Goal: Feedback & Contribution: Submit feedback/report problem

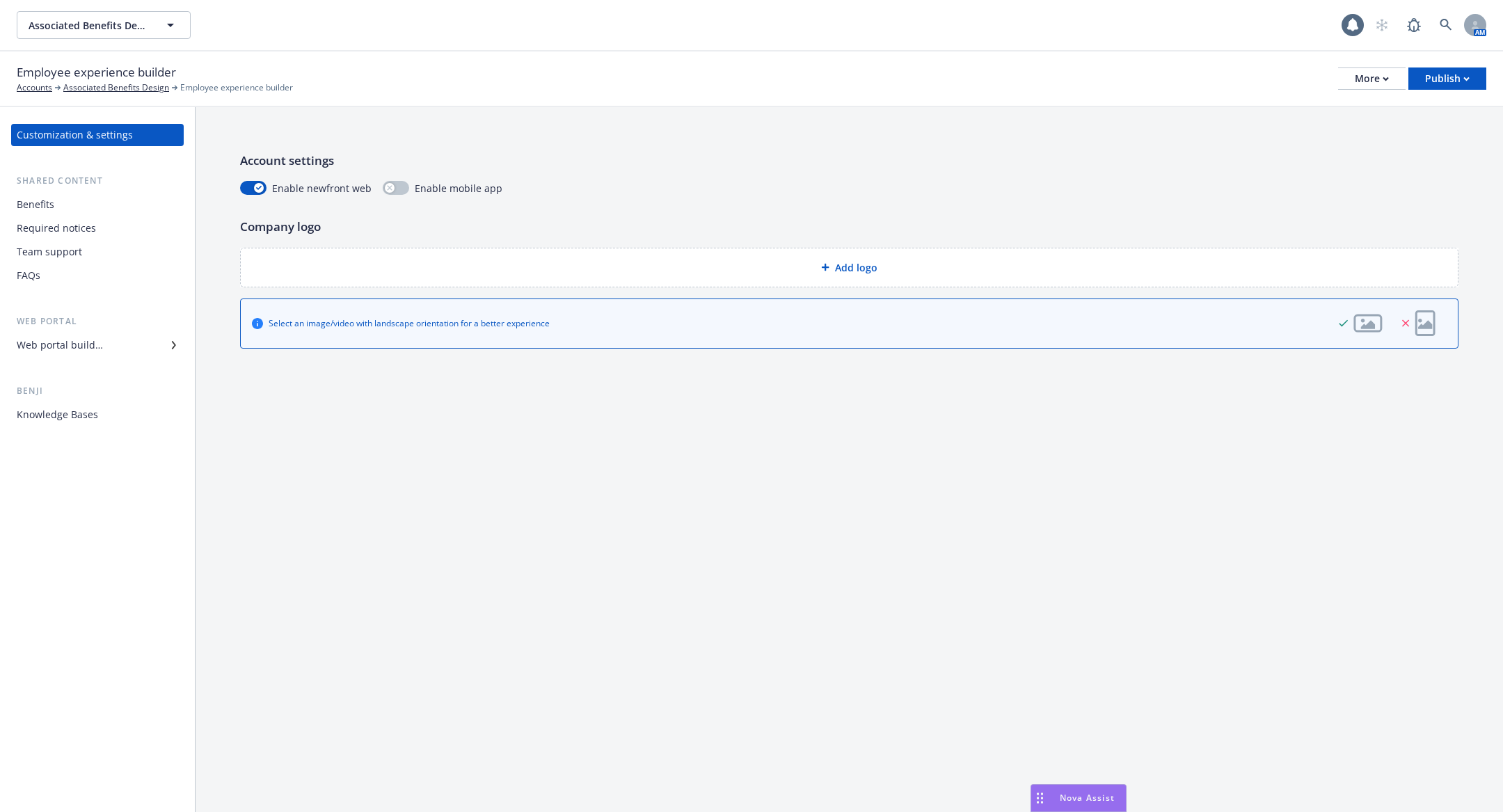
click at [540, 69] on div "Employee experience builder Accounts Associated Benefits Design Employee experi…" at bounding box center [751, 79] width 1469 height 31
click at [68, 268] on div "FAQs" at bounding box center [98, 275] width 162 height 22
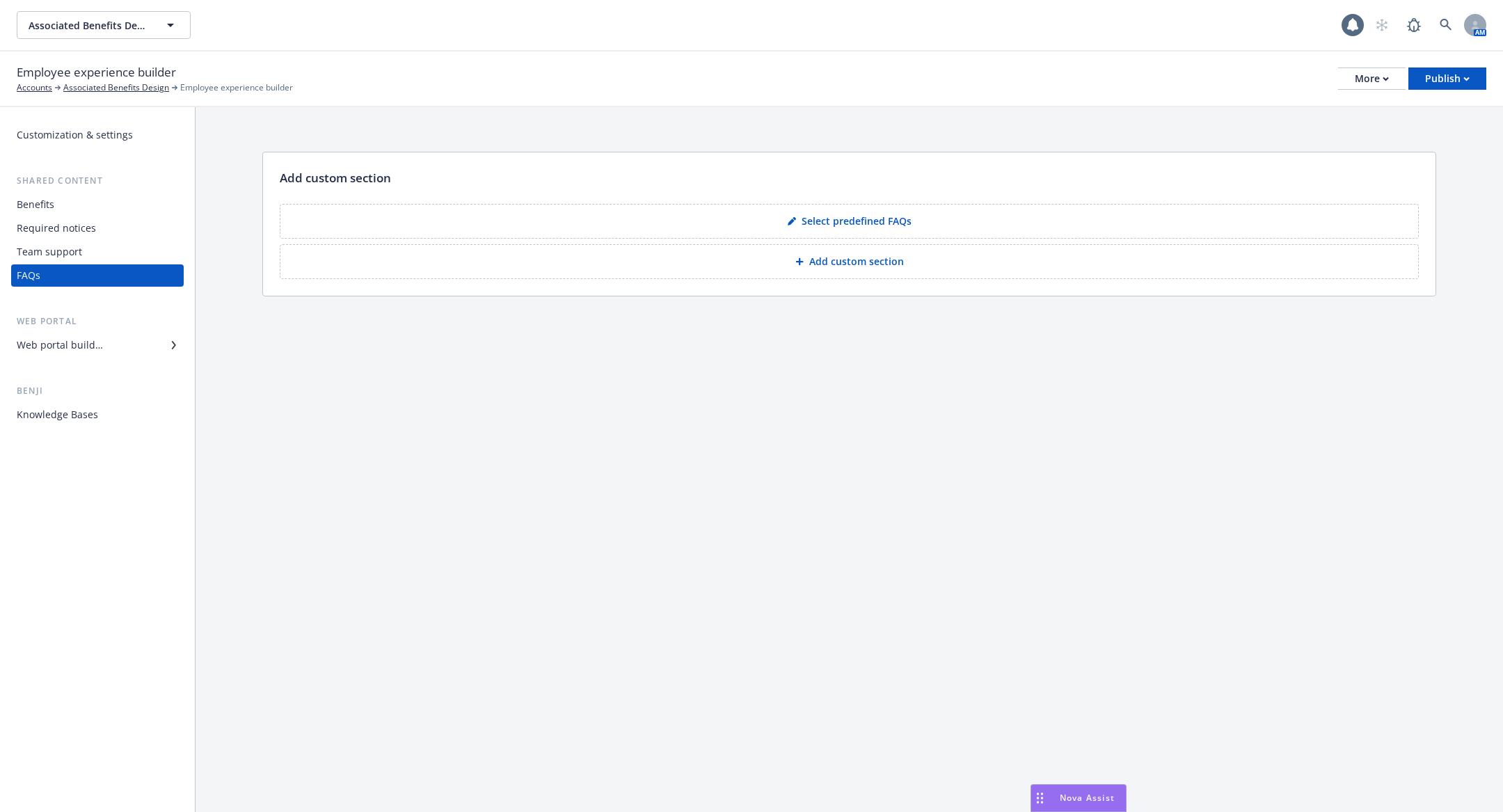
drag, startPoint x: 816, startPoint y: 260, endPoint x: 831, endPoint y: 211, distance: 51.2
click at [831, 211] on div "To pick up a draggable item, press the space bar. While dragging, use the arrow…" at bounding box center [849, 239] width 1139 height 81
click at [830, 259] on p "Add custom section" at bounding box center [856, 261] width 95 height 14
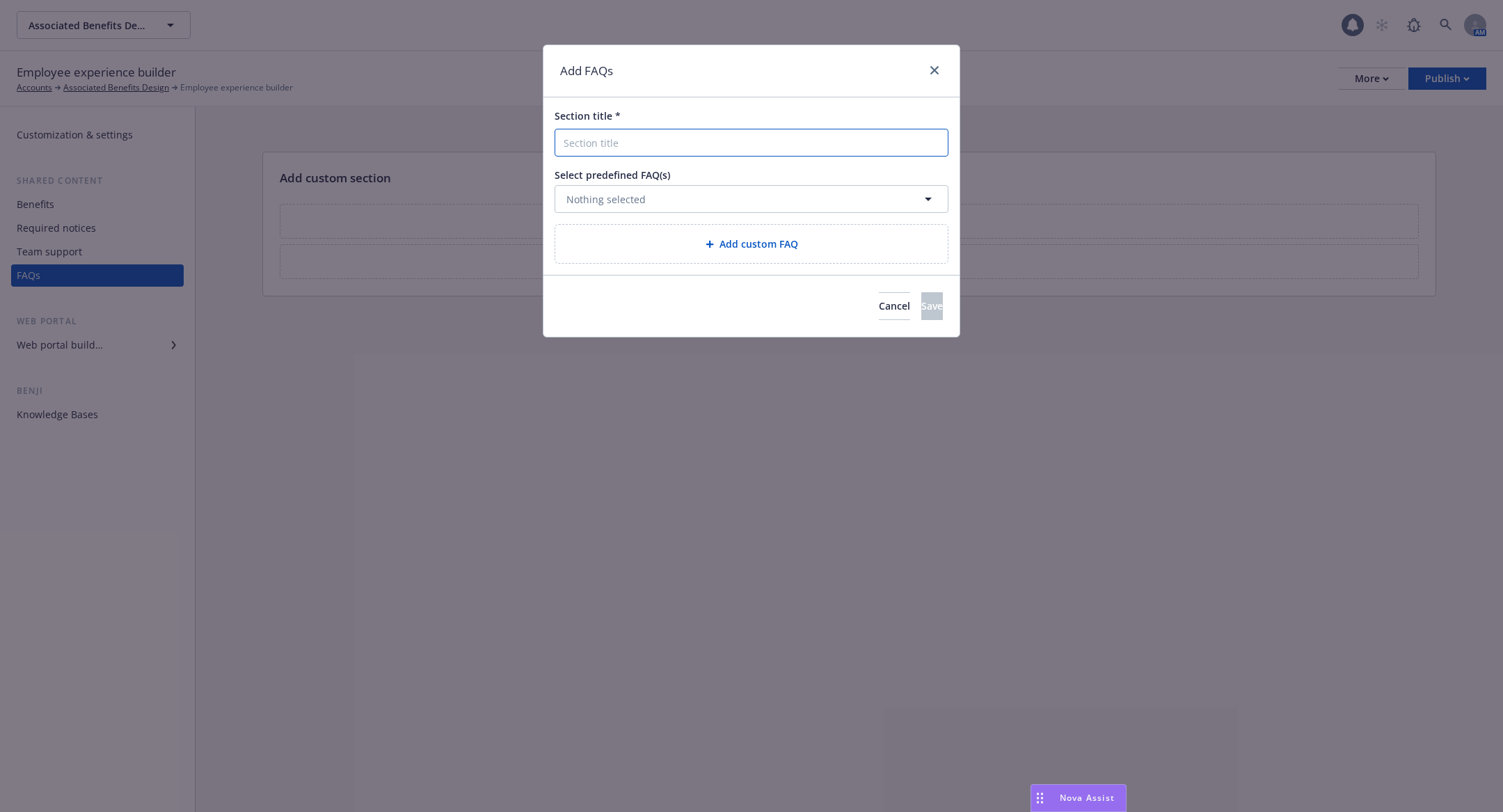
click at [764, 145] on input "Section title *" at bounding box center [751, 142] width 394 height 28
type input "Test"
click at [760, 233] on div "Add custom FAQ" at bounding box center [751, 244] width 392 height 38
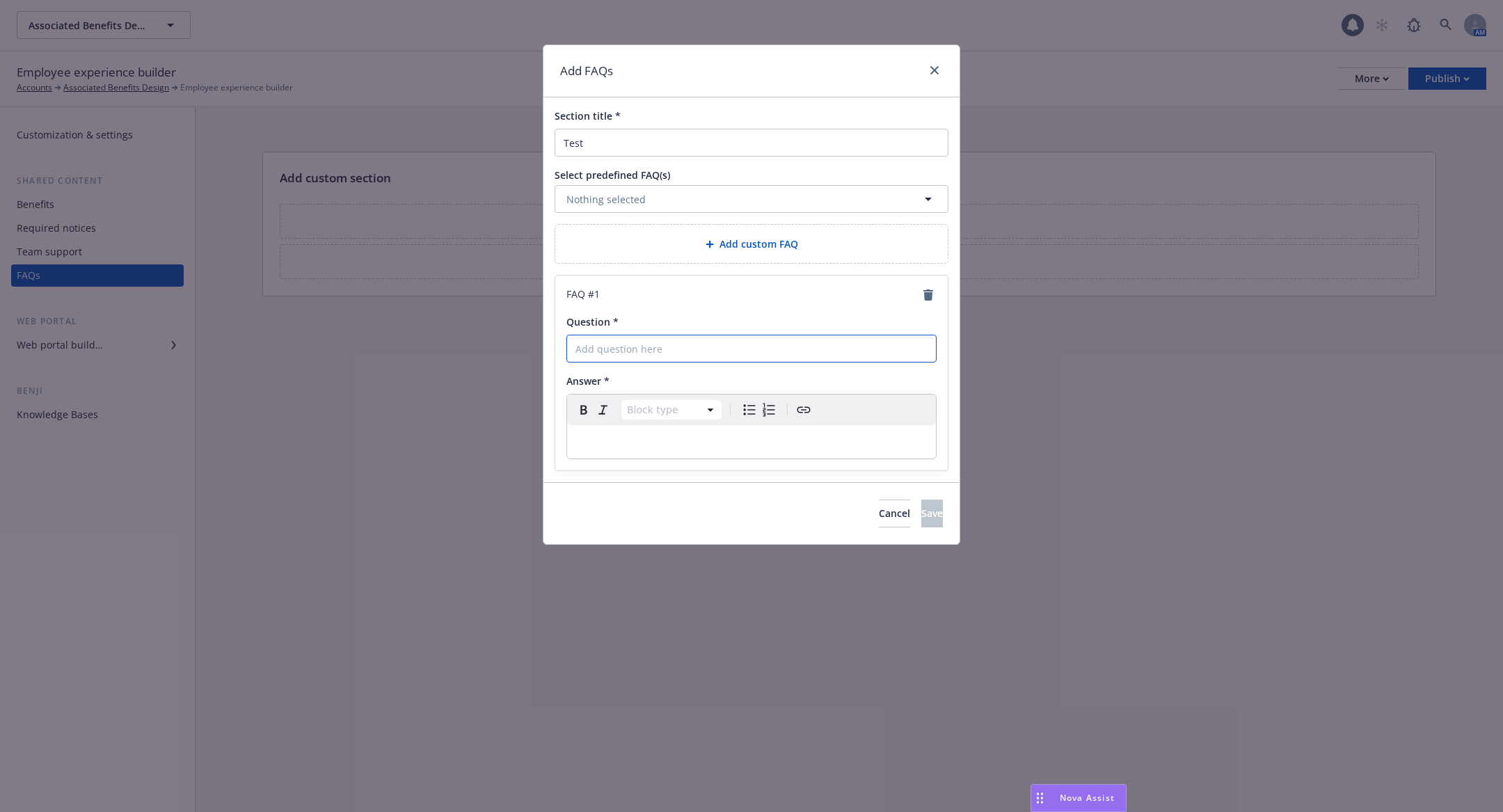
click at [738, 349] on input "Question *" at bounding box center [751, 349] width 370 height 28
type input "TEst"
select select "paragraph"
click at [814, 455] on div "editable markdown" at bounding box center [751, 441] width 369 height 33
click at [921, 512] on span "Save" at bounding box center [932, 513] width 21 height 13
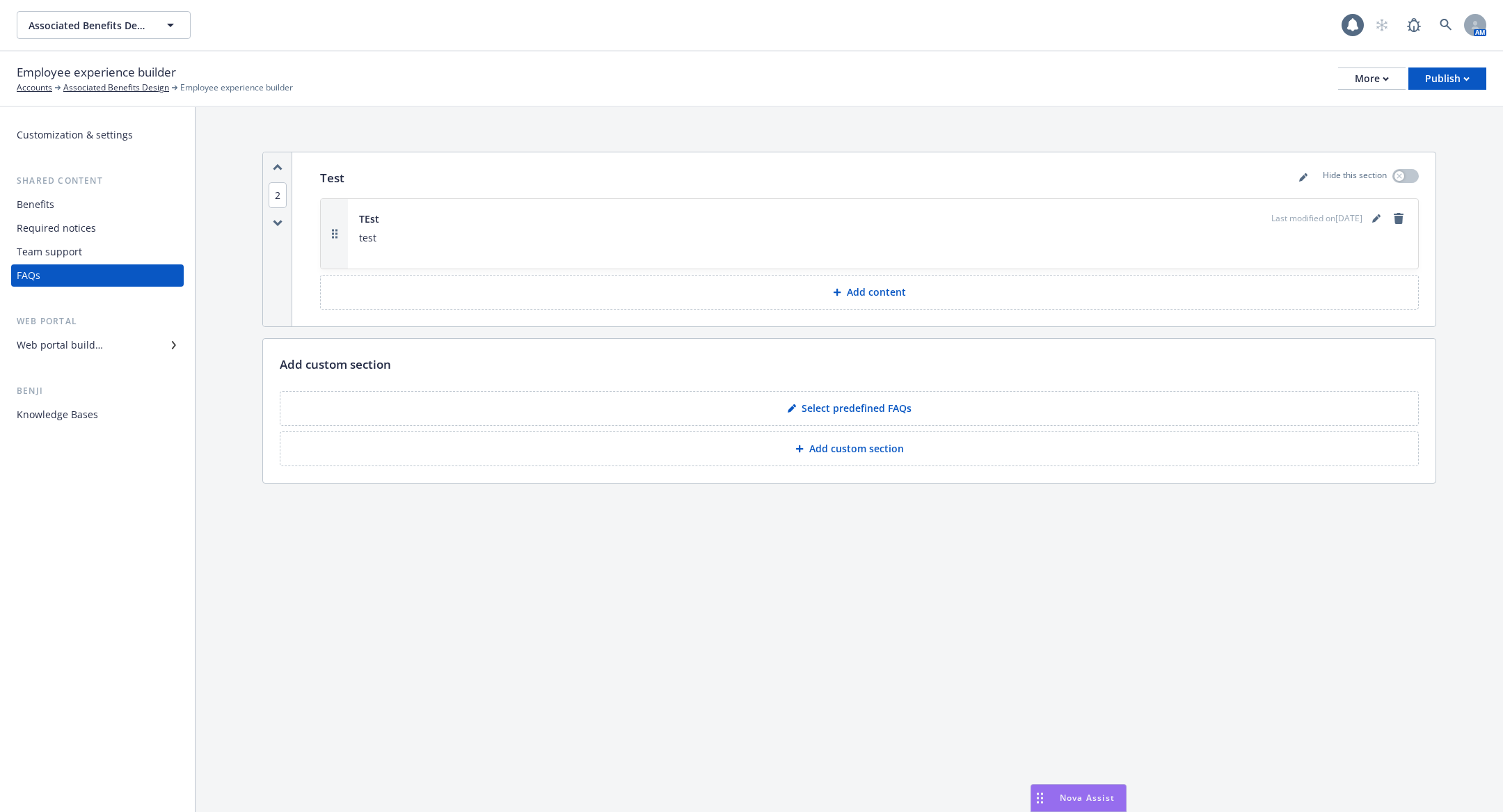
click at [896, 240] on p "test" at bounding box center [883, 238] width 1048 height 17
click at [1378, 214] on icon "editPencil" at bounding box center [1378, 216] width 4 height 4
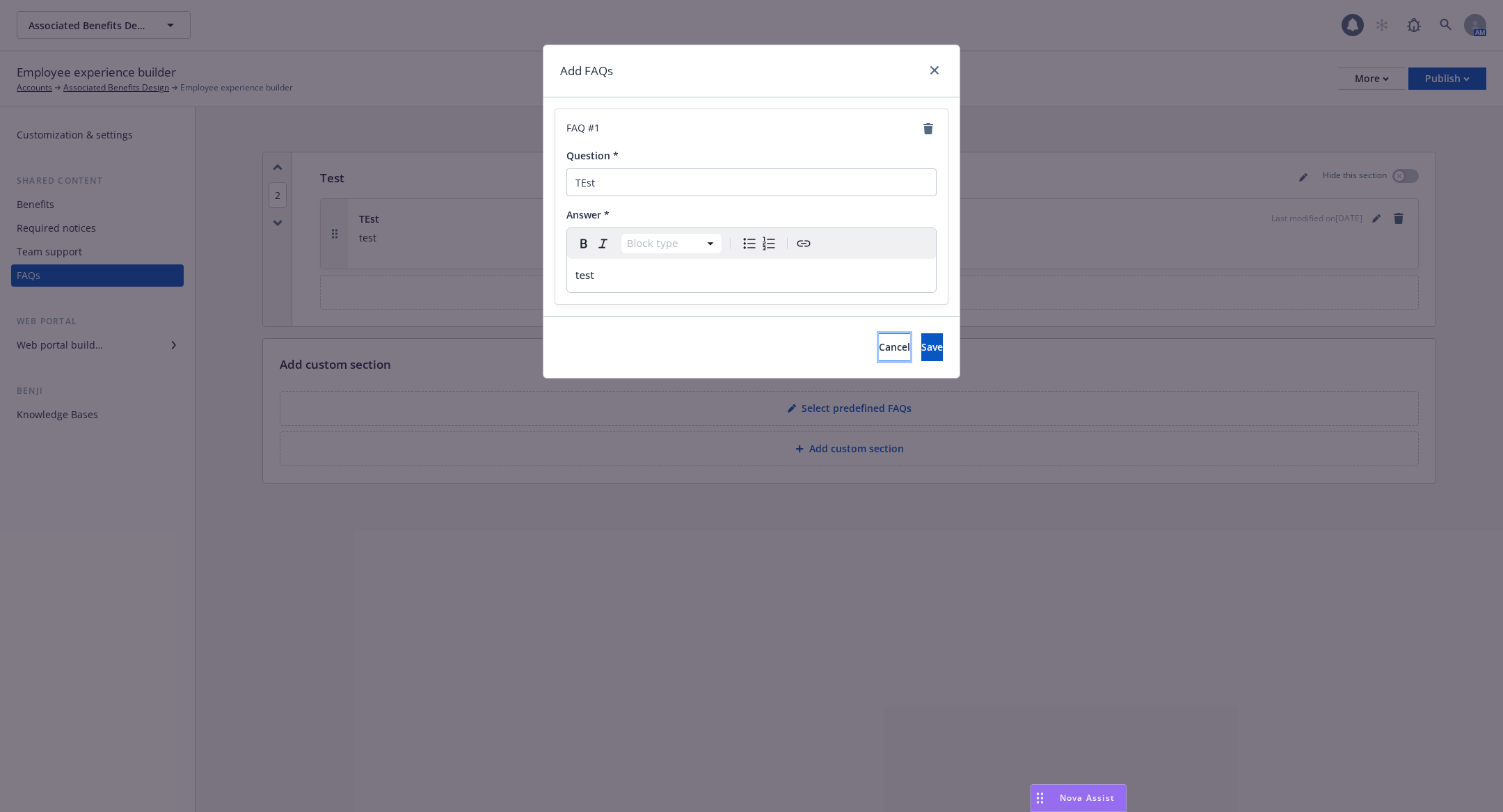
click at [879, 339] on button "Cancel" at bounding box center [894, 347] width 32 height 28
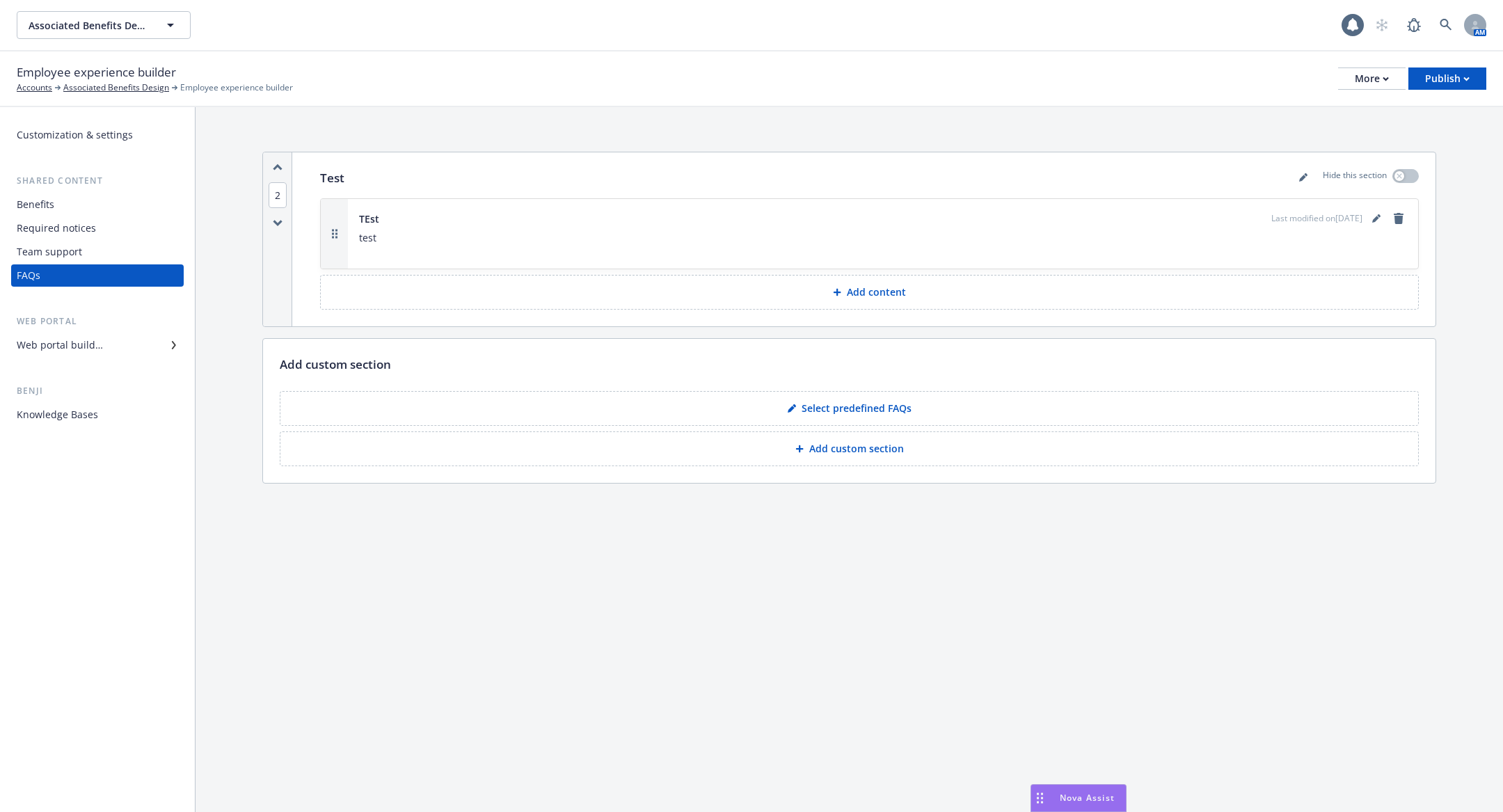
click at [1076, 808] on div "Nova Assist" at bounding box center [1078, 798] width 95 height 26
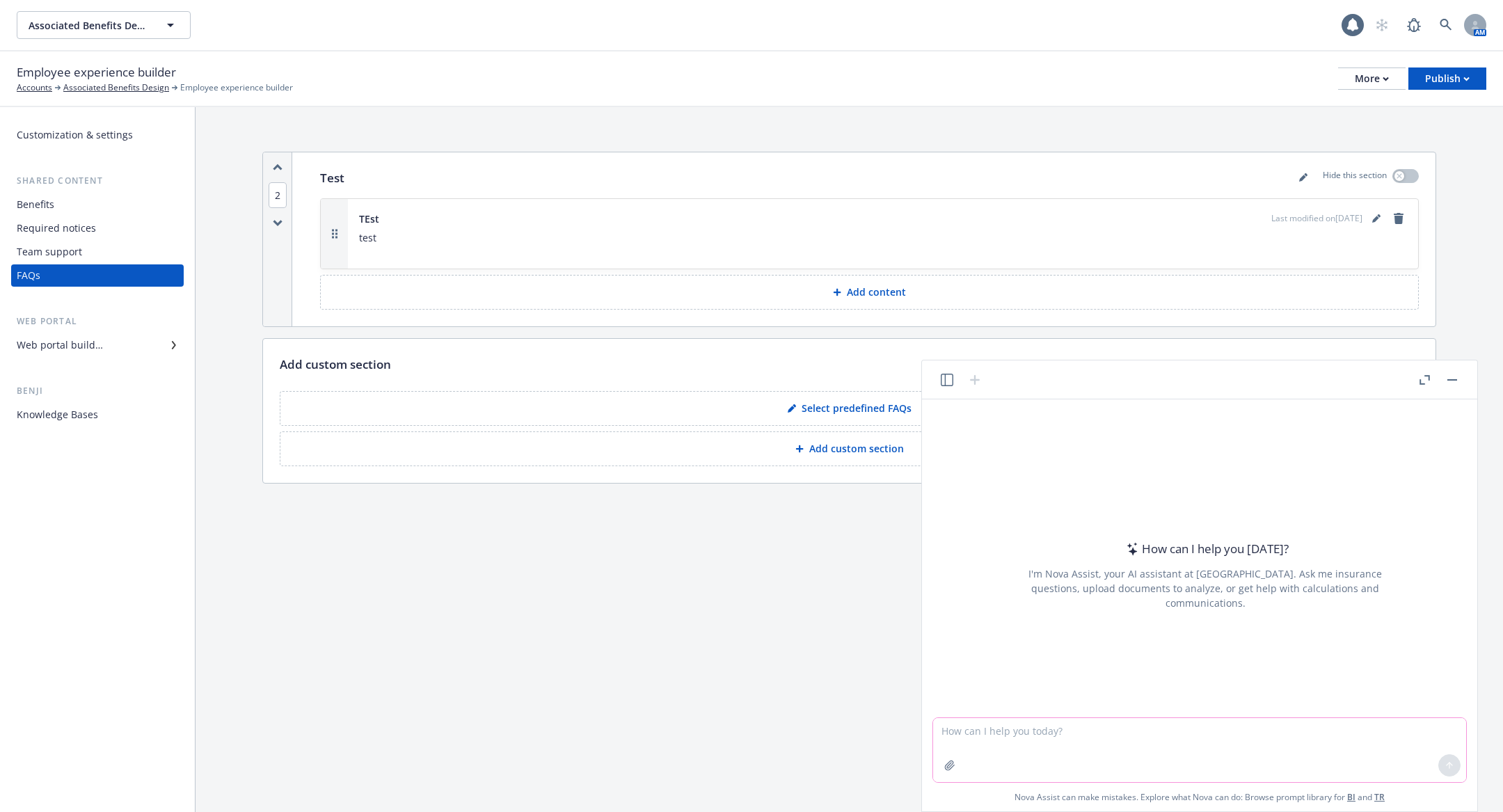
click at [1090, 732] on textarea at bounding box center [1200, 750] width 533 height 64
paste textarea "brought up an issue with find care where if someone doesn’t have a medical plan…"
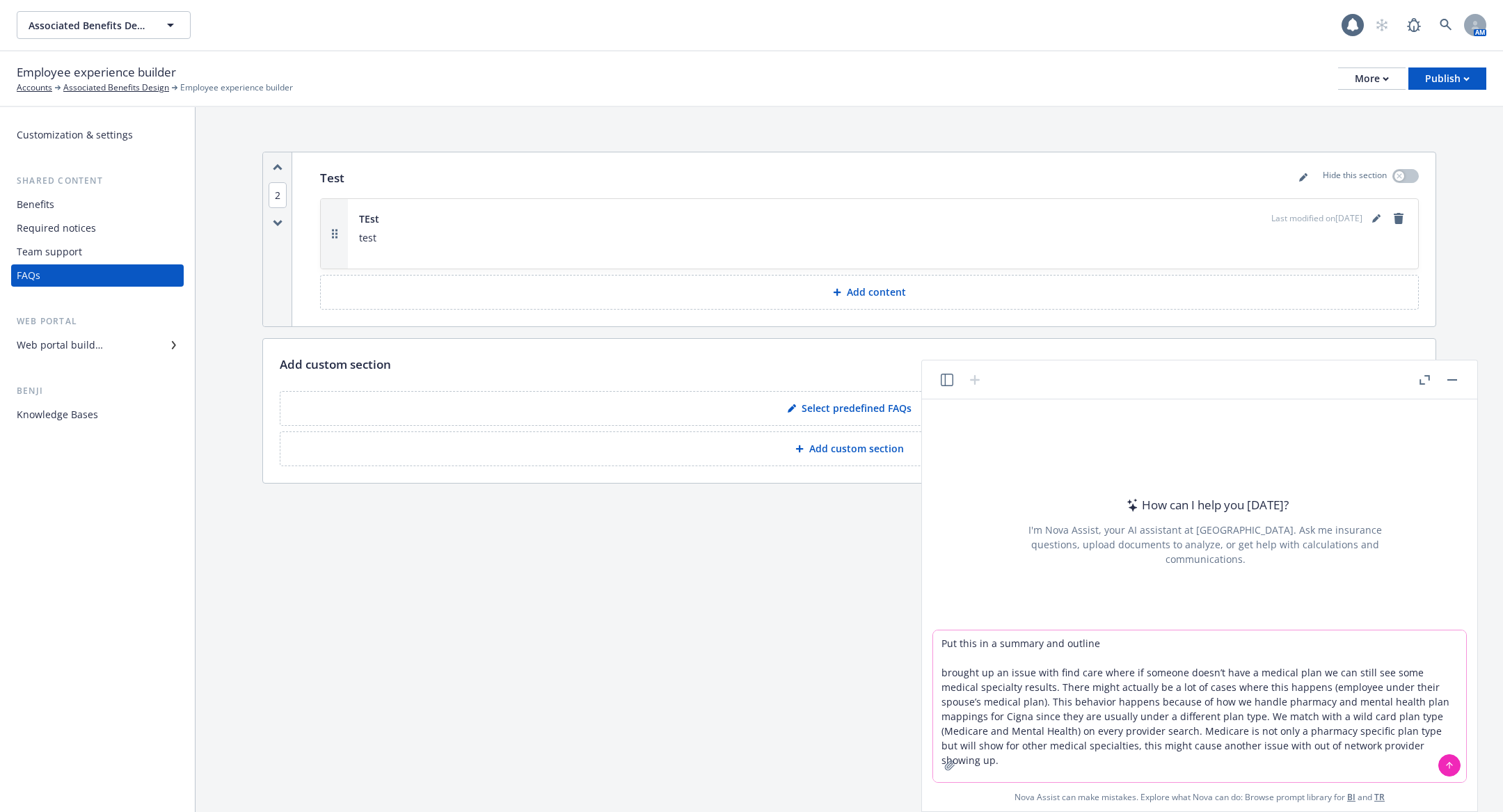
type textarea "Put this in a summary and outline brought up an issue with find care where if s…"
click at [1449, 761] on button at bounding box center [1449, 765] width 22 height 22
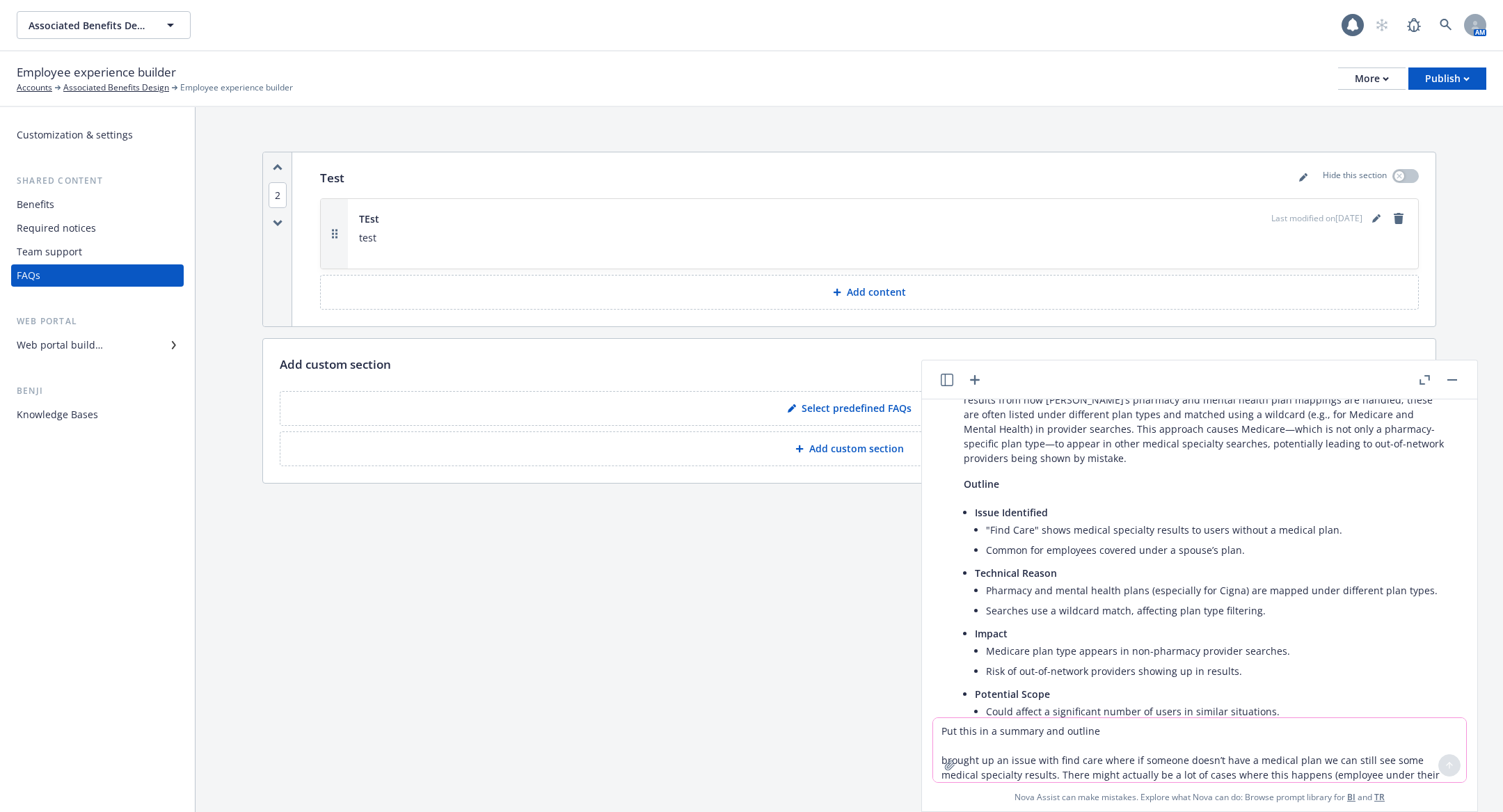
scroll to position [264, 0]
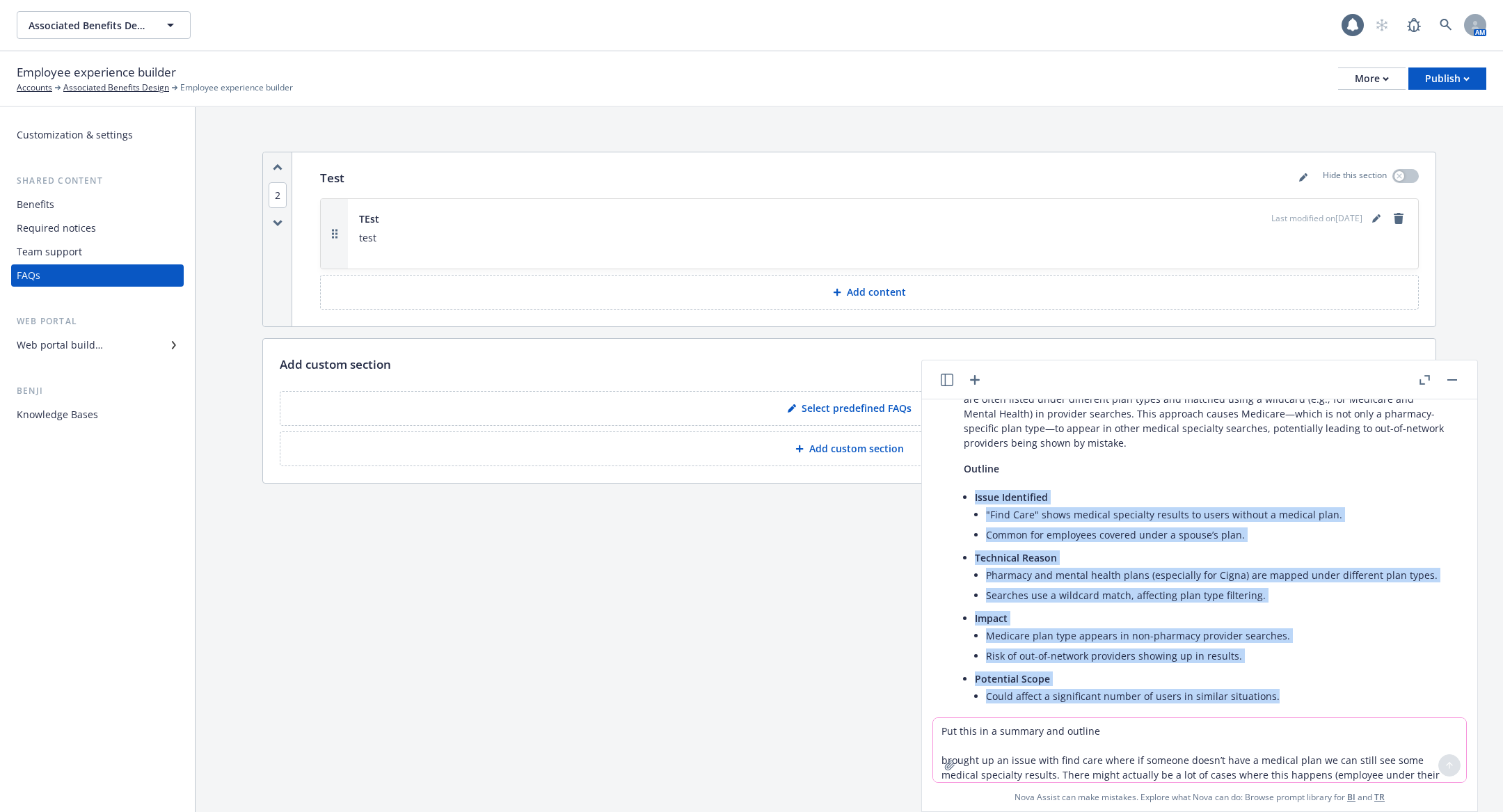
drag, startPoint x: 975, startPoint y: 469, endPoint x: 1286, endPoint y: 664, distance: 367.1
click at [1286, 664] on ul "Issue Identified "Find Care" shows medical specialty results to users without a…" at bounding box center [1211, 598] width 471 height 222
copy ul "Issue Identified "Find Care" shows medical specialty results to users without a…"
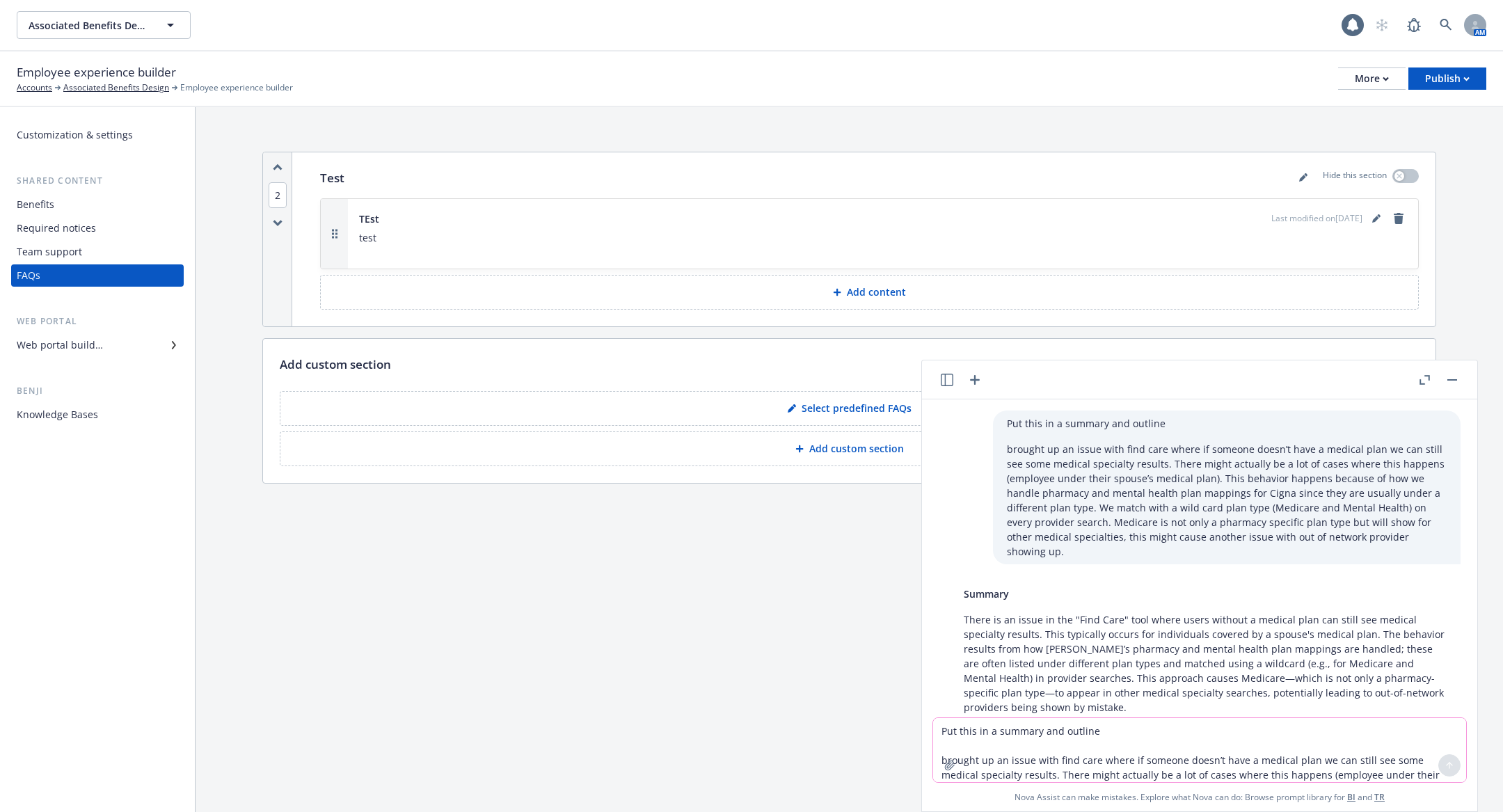
click at [1084, 739] on textarea "Put this in a summary and outline brought up an issue with find care where if s…" at bounding box center [1200, 750] width 533 height 64
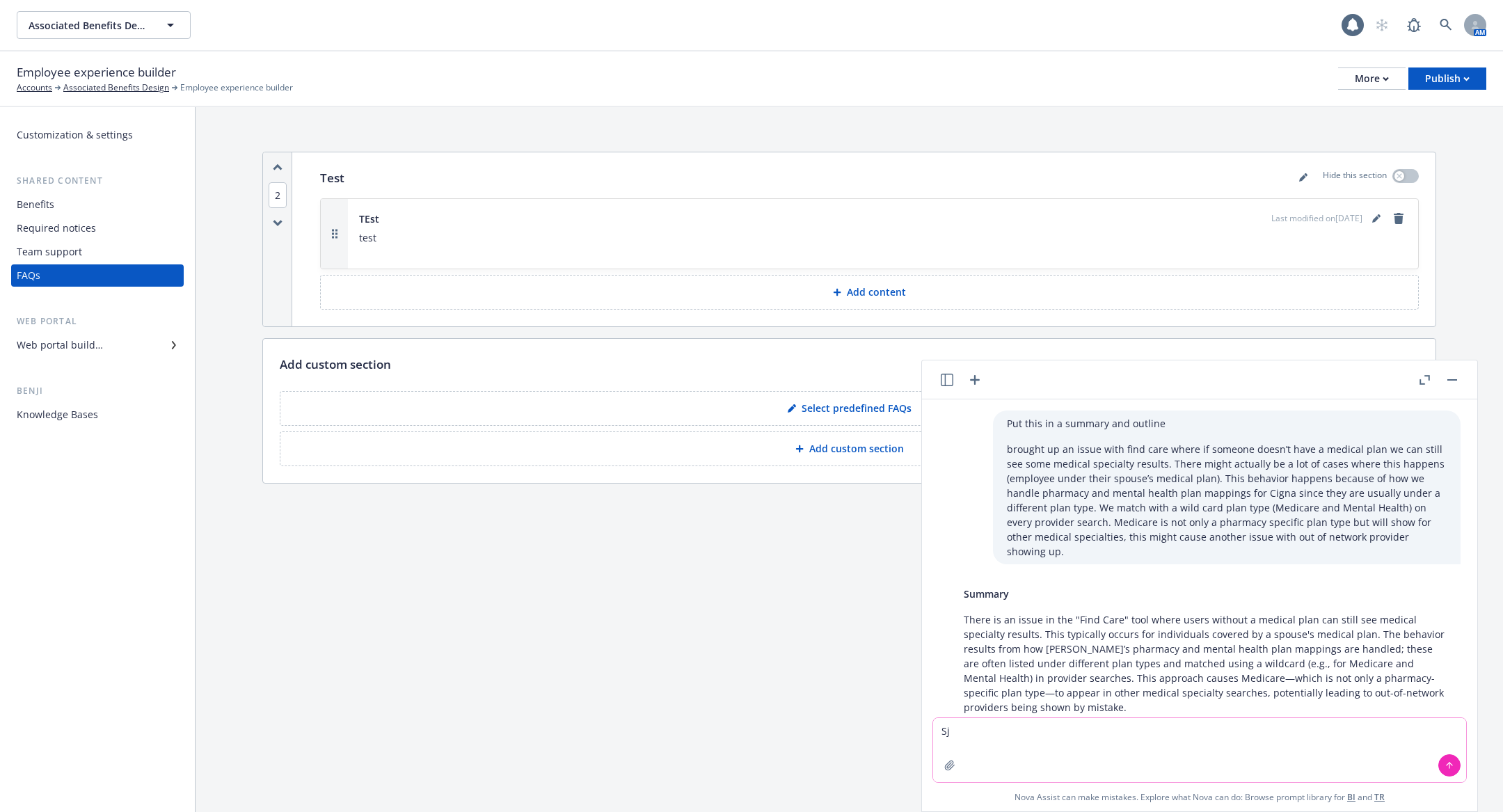
type textarea "S"
paste textarea "Lorem ipsumdol sita @consect, ad elit se doei t incididu ut lab etdo mag aliqu …"
type textarea "Loremipsu dolo sitametc ad el seddoei: Tempo incididu utla @etdolor, ma aliq en…"
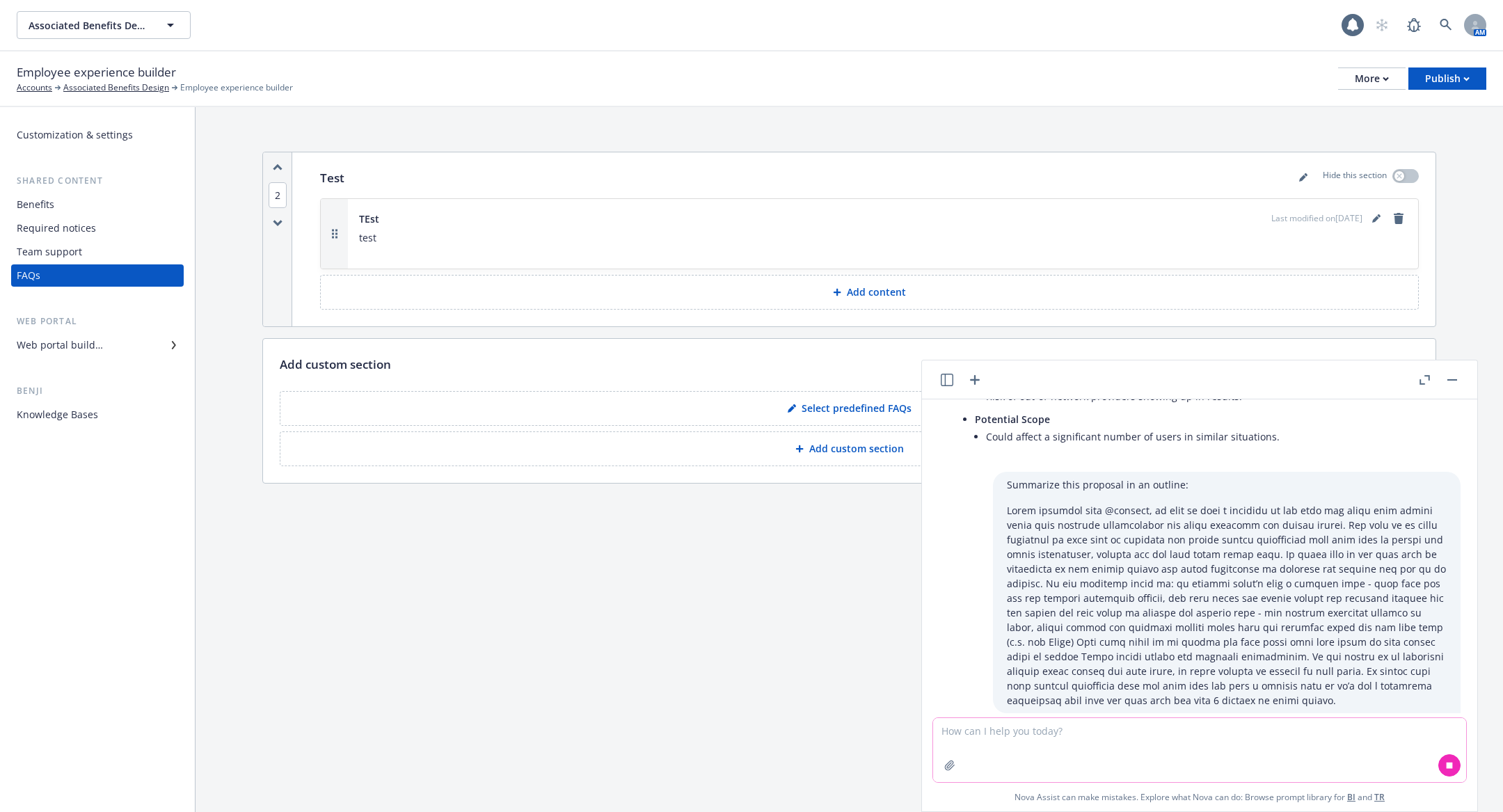
scroll to position [545, 0]
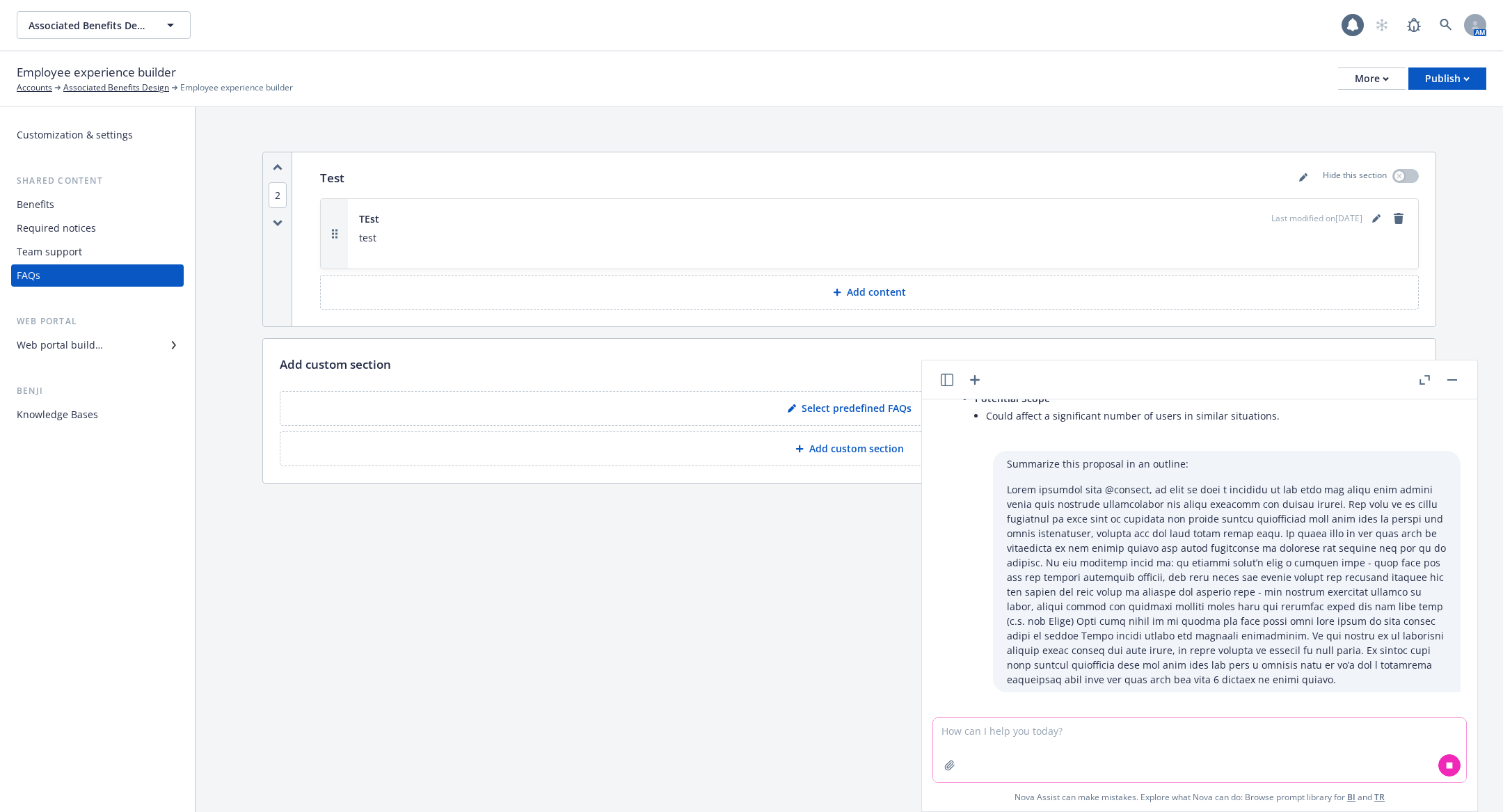
click at [1090, 661] on div "Summarize this proposal in an outline:" at bounding box center [1226, 571] width 468 height 242
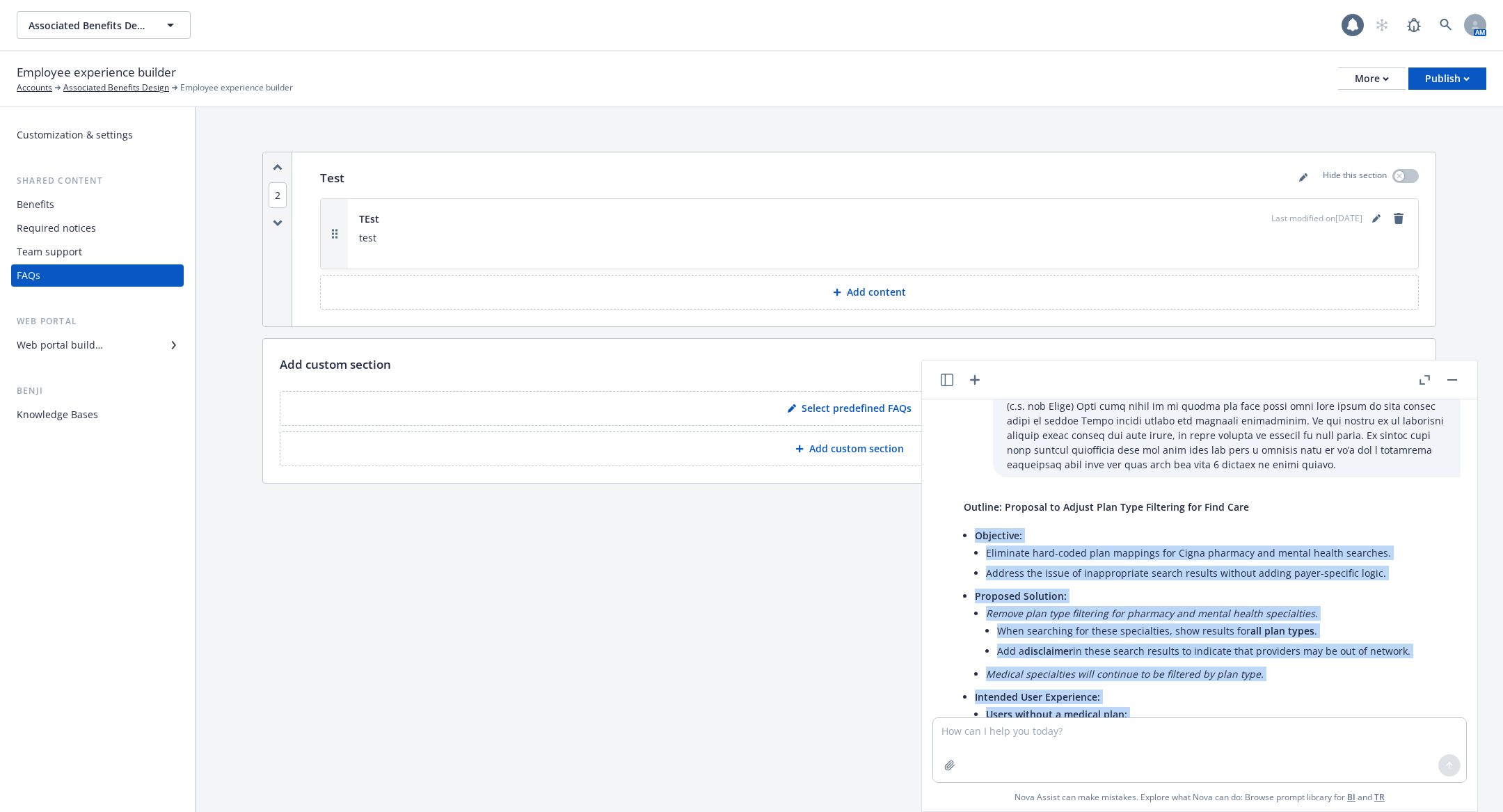
scroll to position [1055, 0]
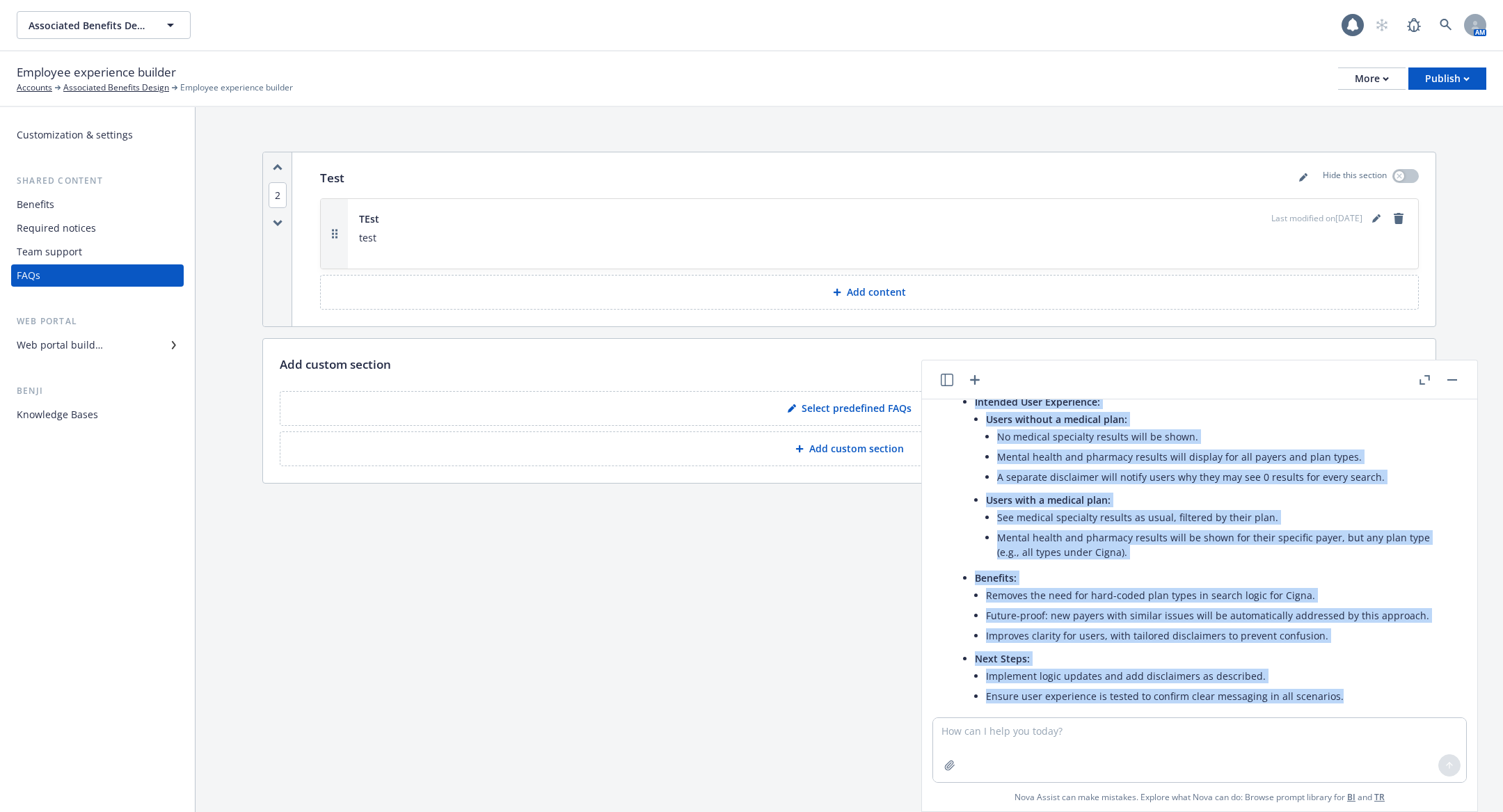
drag, startPoint x: 974, startPoint y: 510, endPoint x: 1338, endPoint y: 670, distance: 397.6
click at [1338, 670] on div "Outline: Proposal to Adjust Plan Type Filtering for Find Care Objective: Elimin…" at bounding box center [1205, 457] width 511 height 515
copy ul "Objective: Eliminate hard-coded plan mappings for Cigna pharmacy and mental hea…"
